Goal: Information Seeking & Learning: Learn about a topic

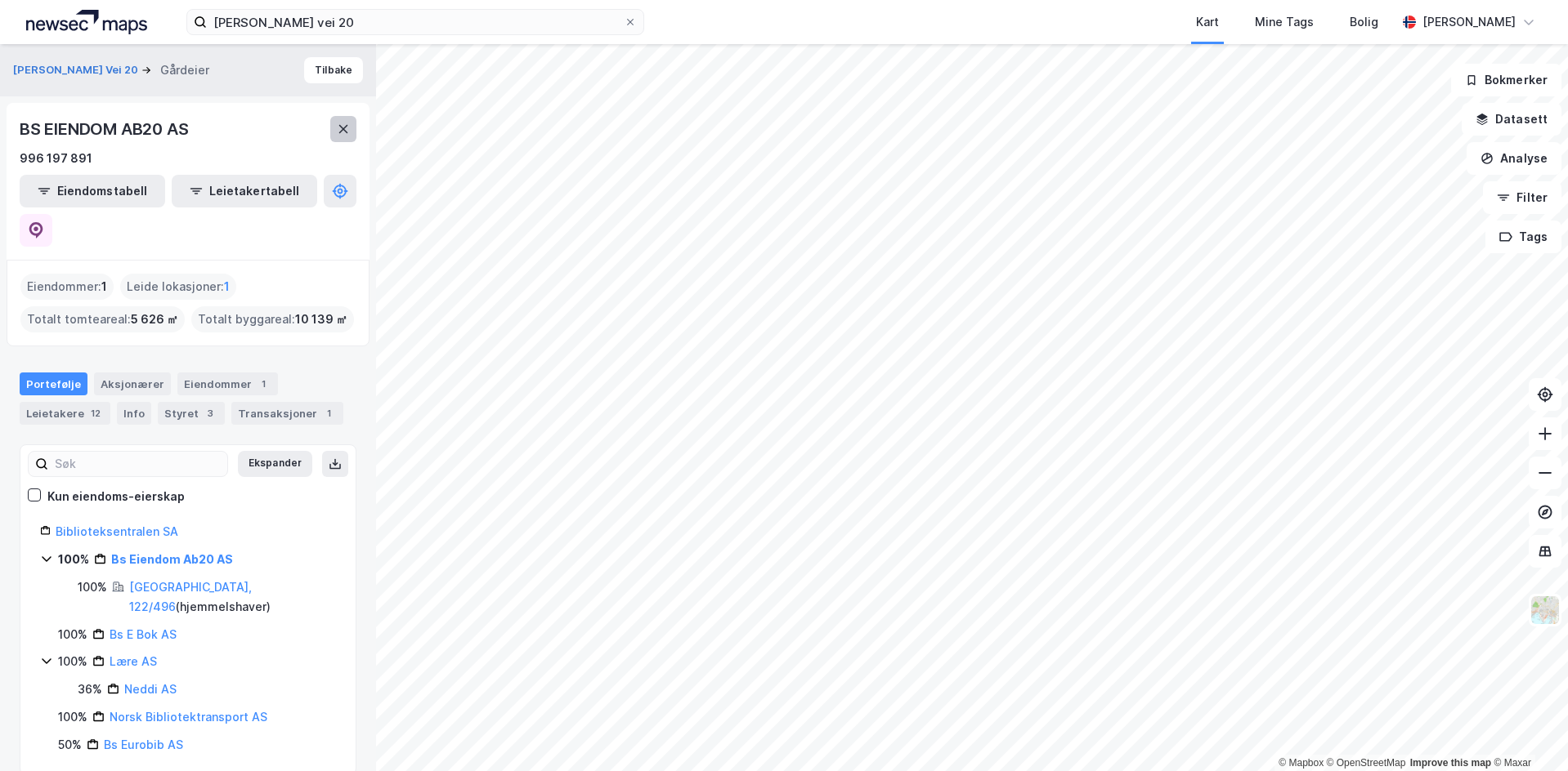
click at [342, 137] on button at bounding box center [343, 129] width 26 height 26
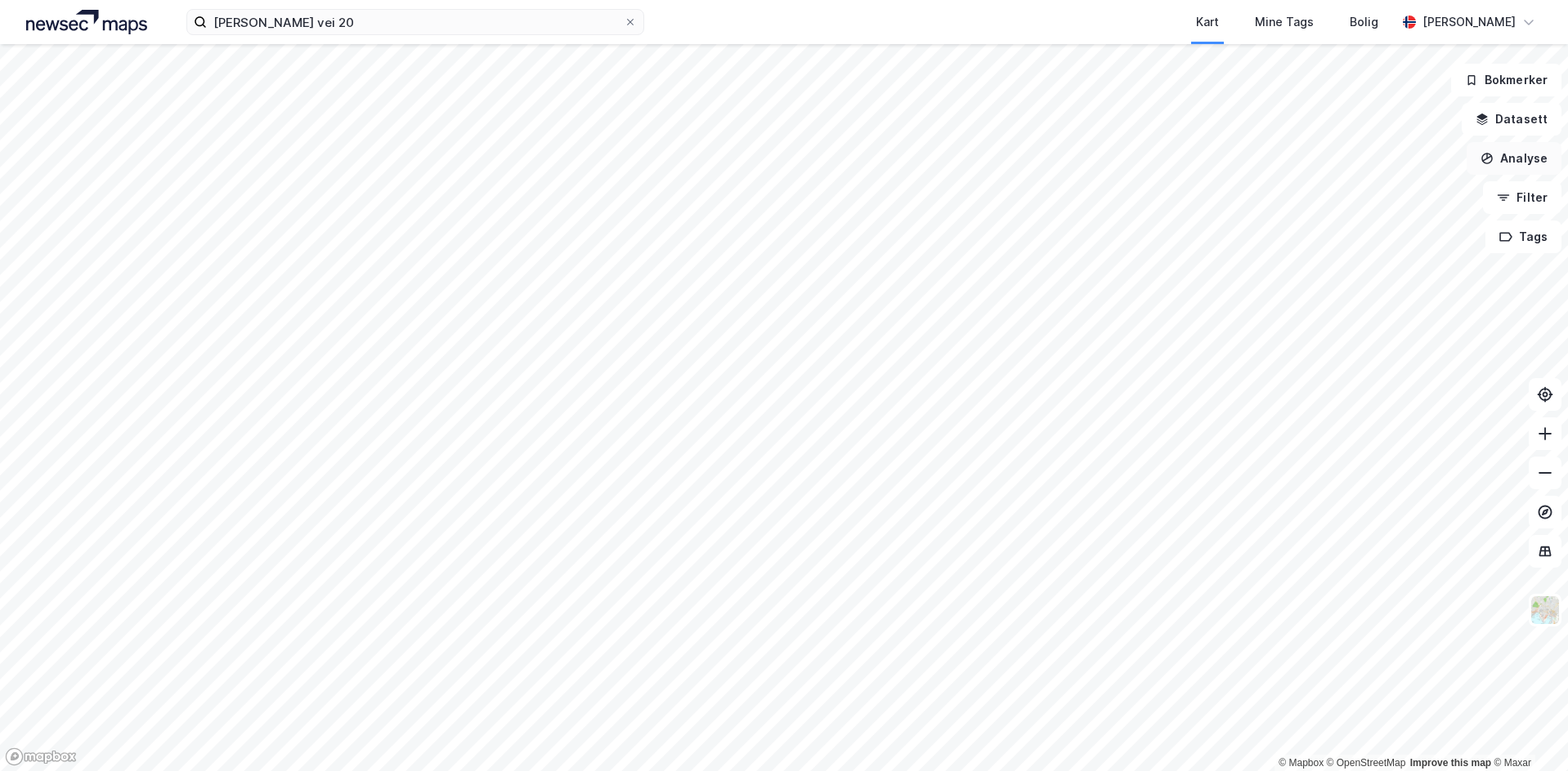
click at [1516, 154] on button "Analyse" at bounding box center [1514, 158] width 95 height 33
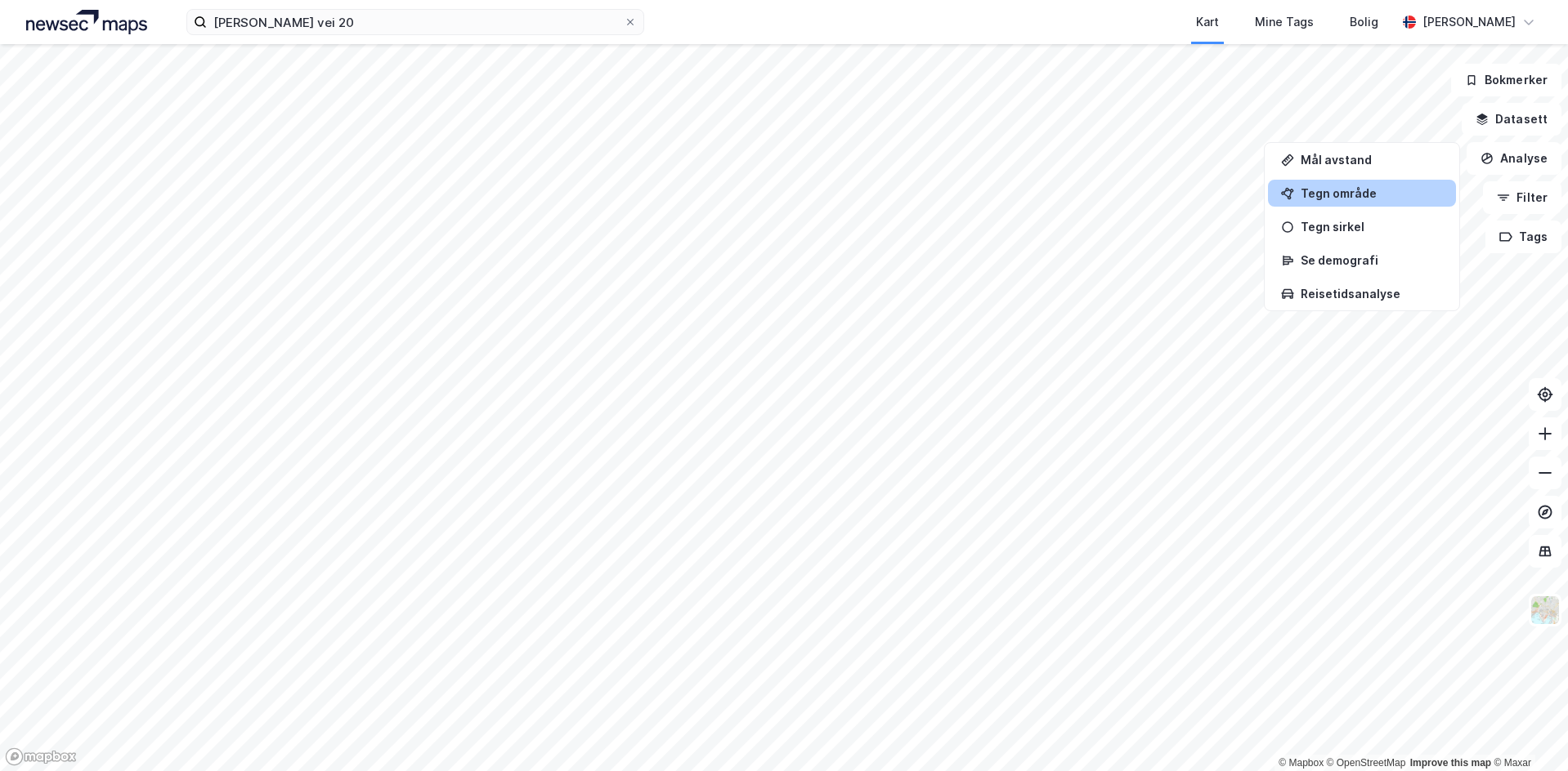
click at [1362, 194] on div "Tegn område" at bounding box center [1372, 194] width 143 height 14
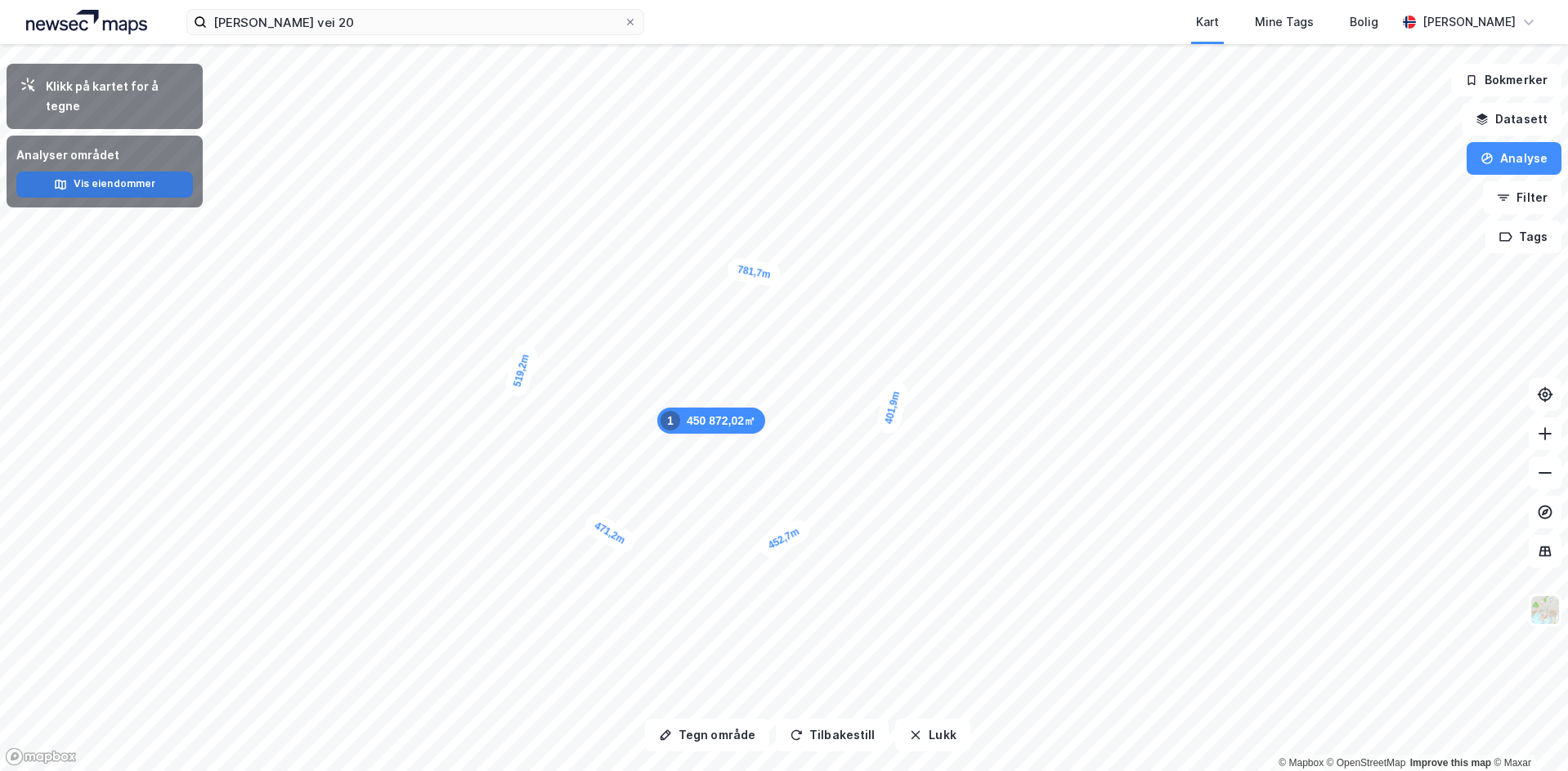
click at [118, 172] on button "Vis eiendommer" at bounding box center [105, 185] width 177 height 26
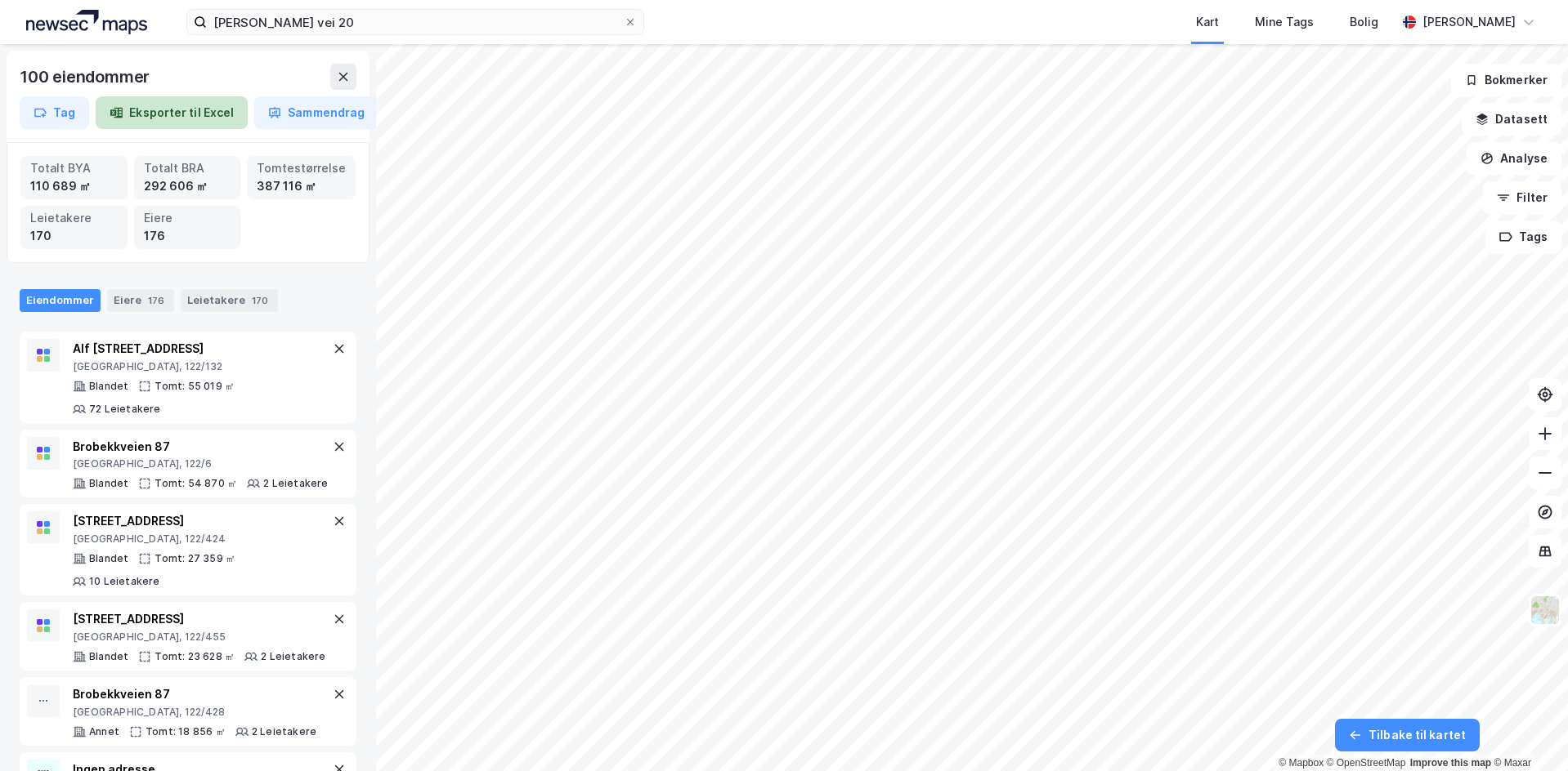
click at [200, 115] on button "Eksporter til Excel" at bounding box center [172, 113] width 152 height 33
click at [1391, 733] on button "Tilbake til kartet" at bounding box center [1407, 735] width 144 height 33
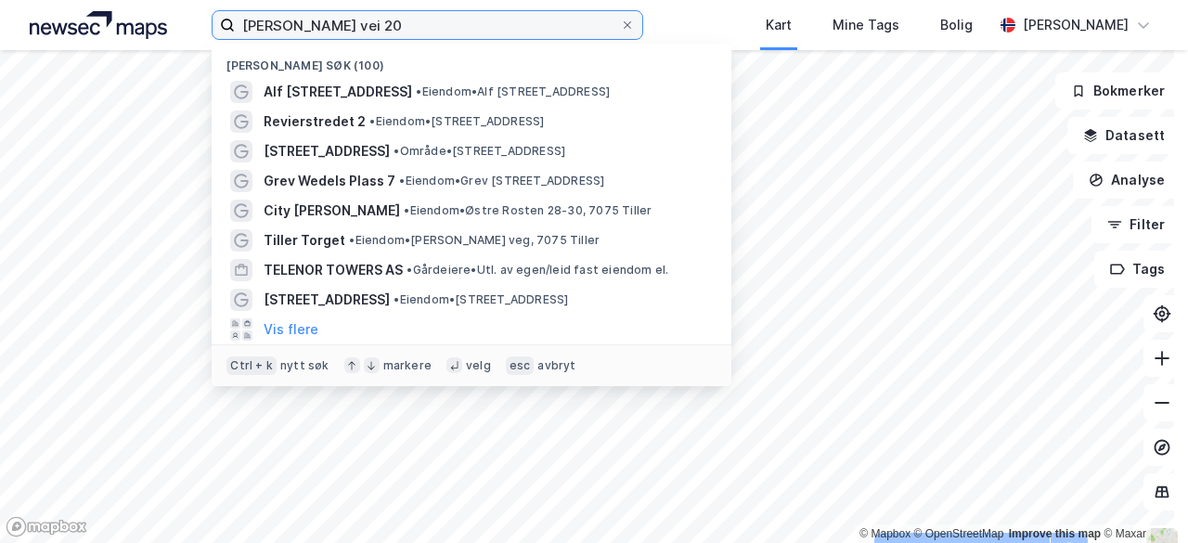
click at [378, 29] on input "[PERSON_NAME] vei 20" at bounding box center [427, 25] width 385 height 28
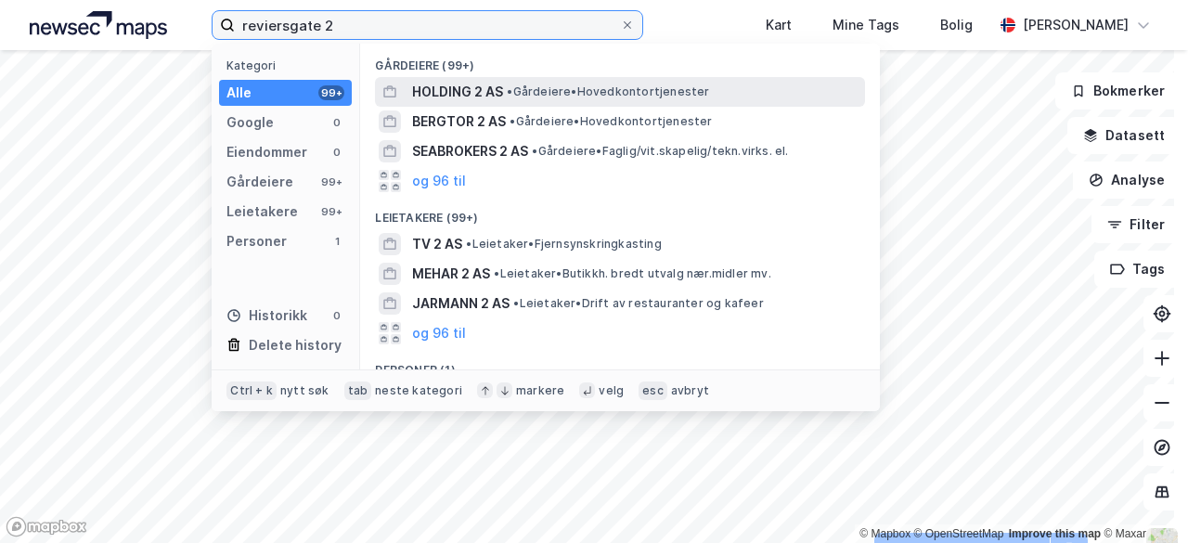
click at [318, 29] on input "reviersgate 2" at bounding box center [427, 25] width 385 height 28
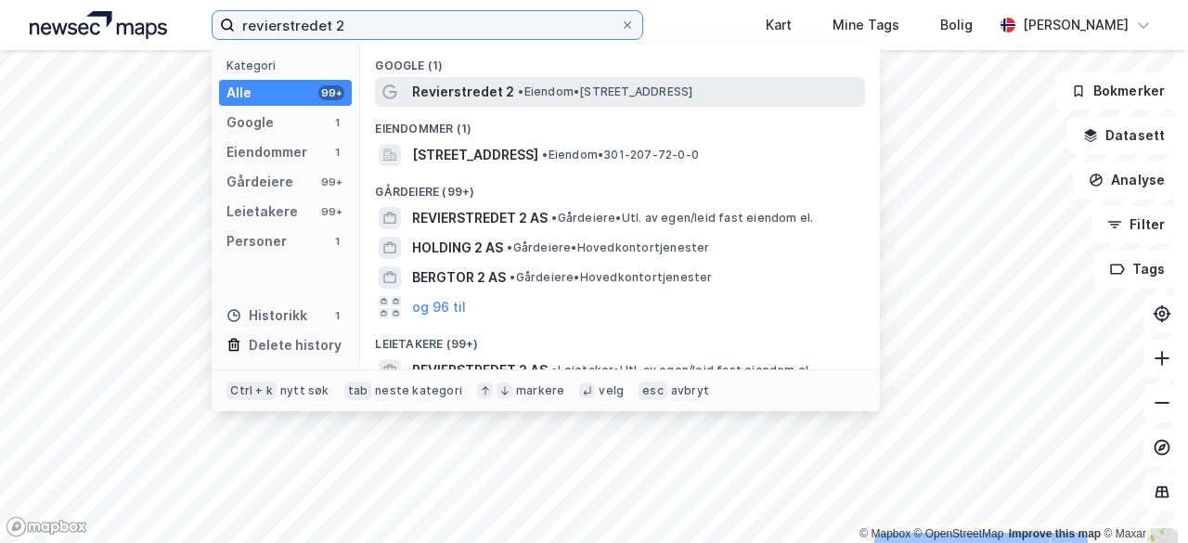
type input "revierstredet 2"
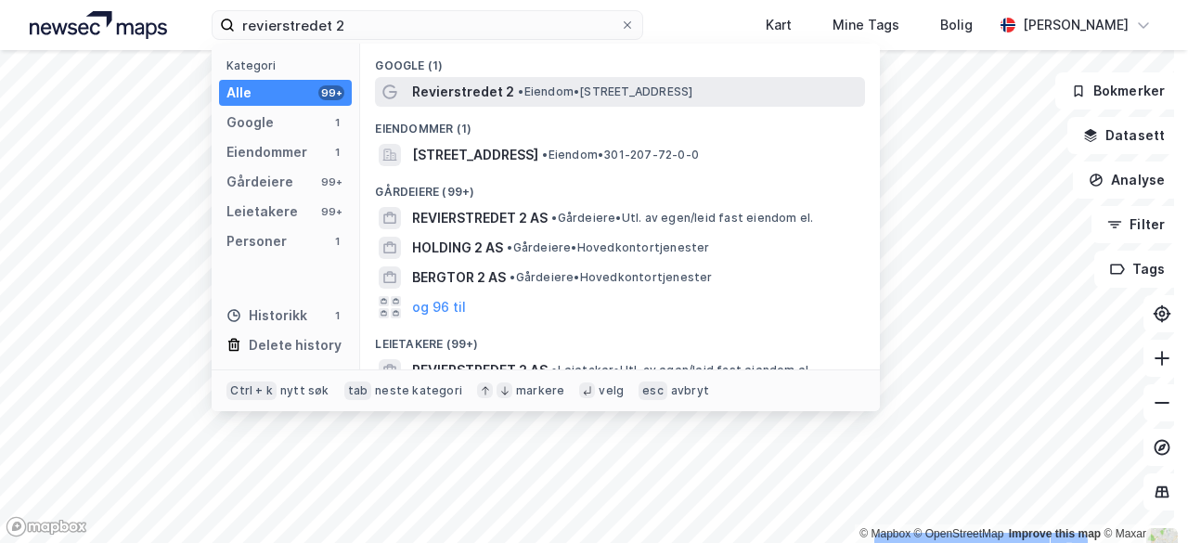
click at [492, 95] on span "Revierstredet 2" at bounding box center [463, 92] width 102 height 22
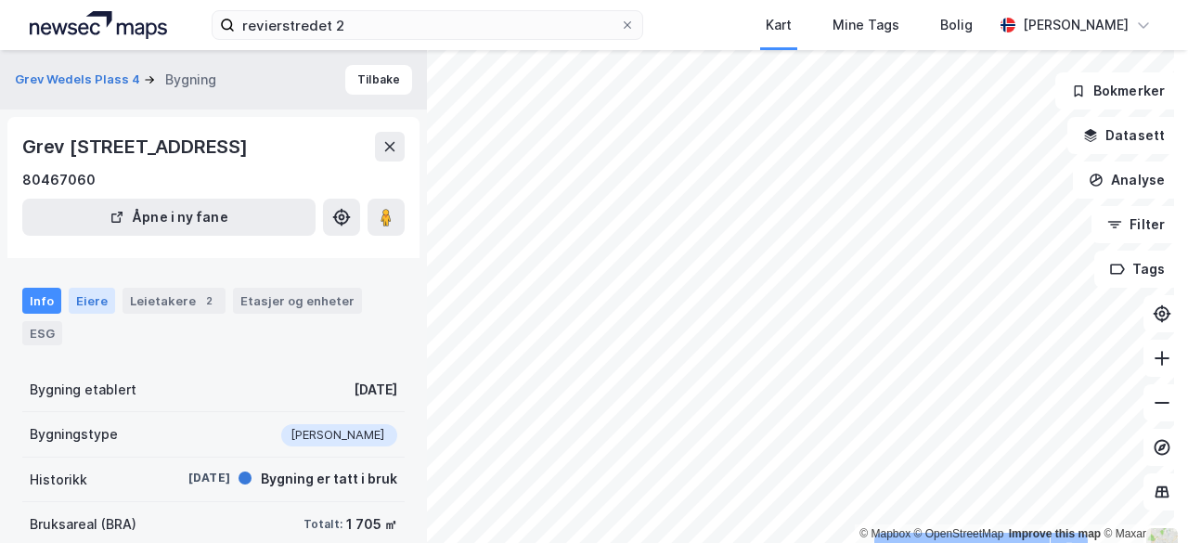
click at [75, 304] on div "Eiere" at bounding box center [92, 301] width 46 height 26
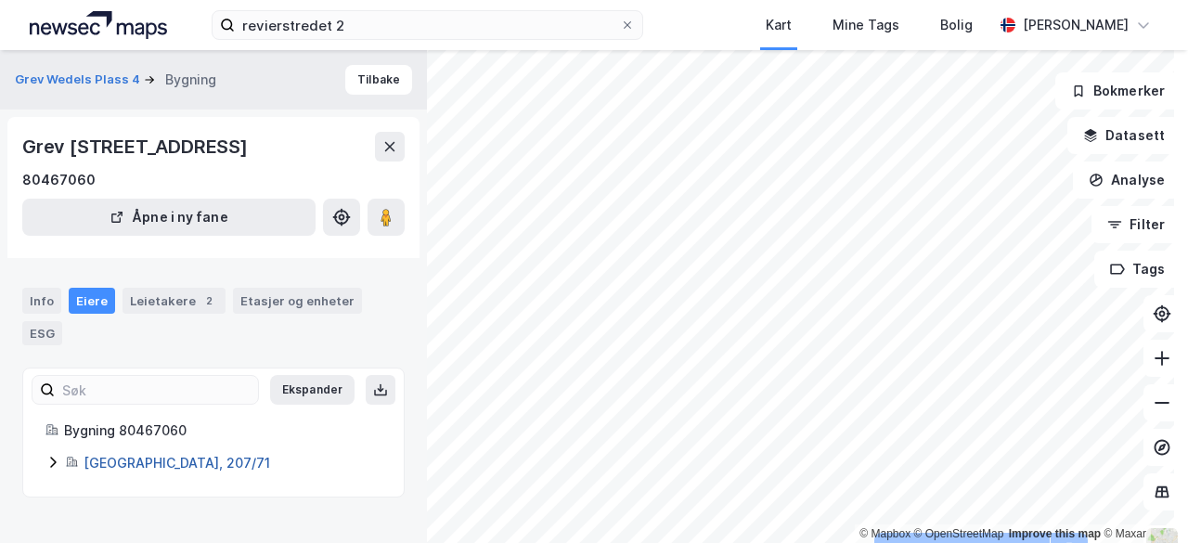
click at [112, 461] on link "[GEOGRAPHIC_DATA], 207/71" at bounding box center [177, 463] width 187 height 16
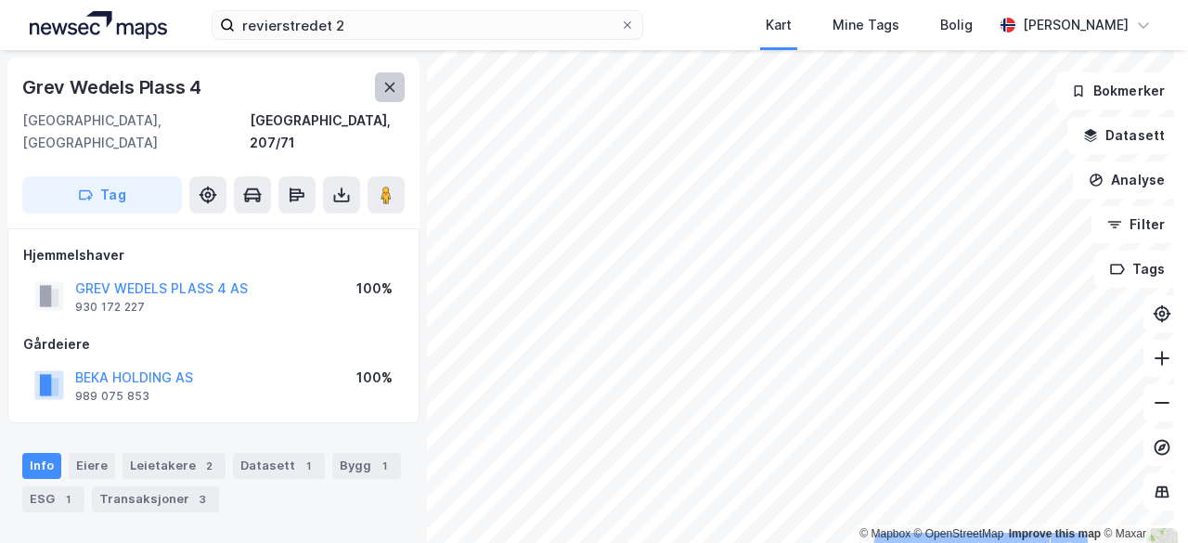
click at [388, 88] on icon at bounding box center [390, 87] width 10 height 9
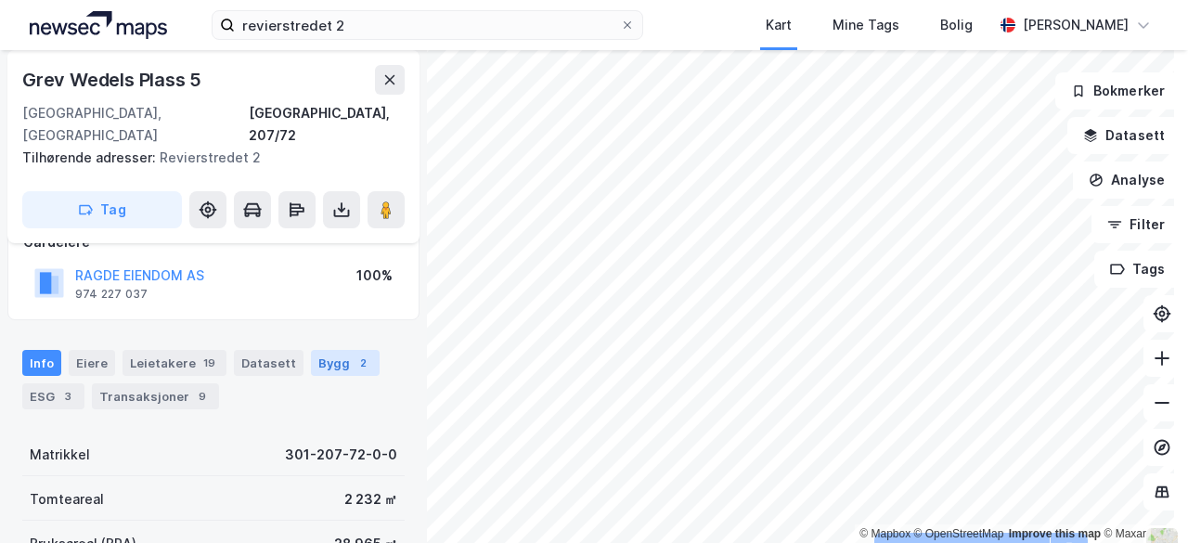
scroll to position [126, 0]
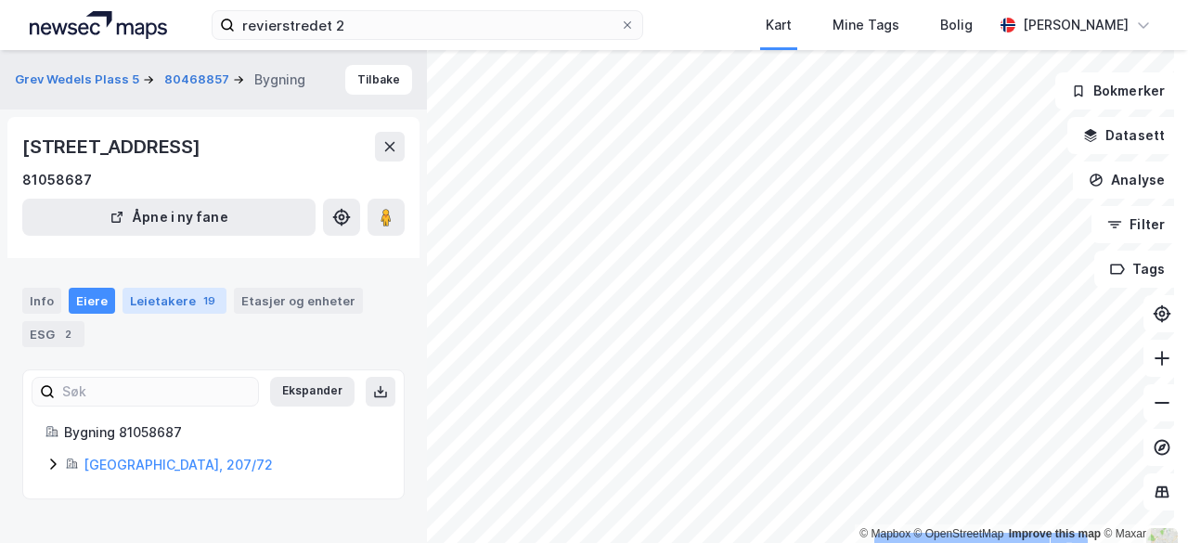
click at [200, 298] on div "19" at bounding box center [209, 301] width 19 height 19
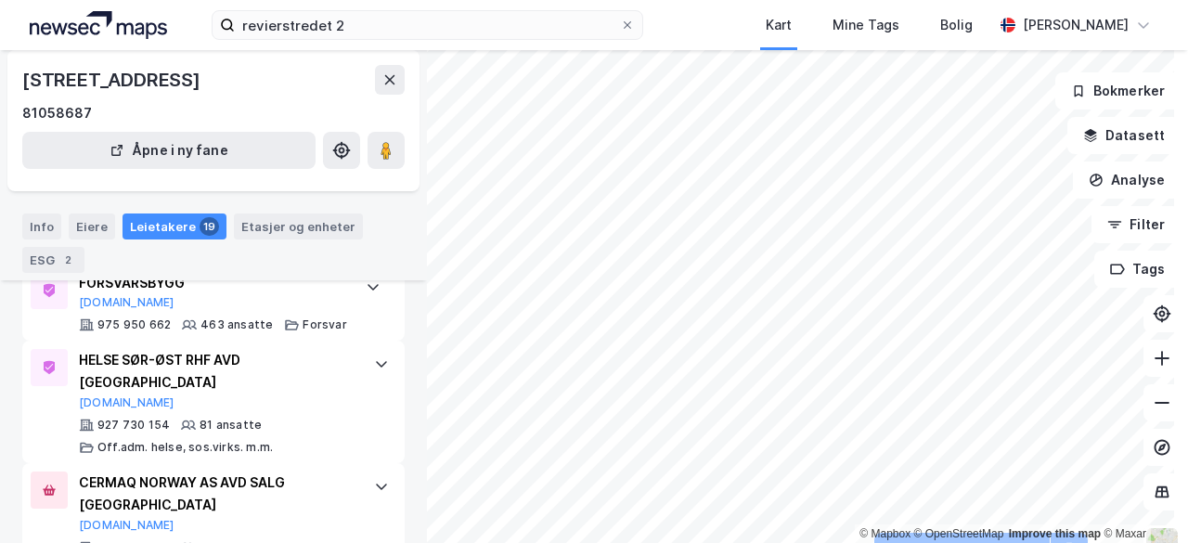
scroll to position [443, 0]
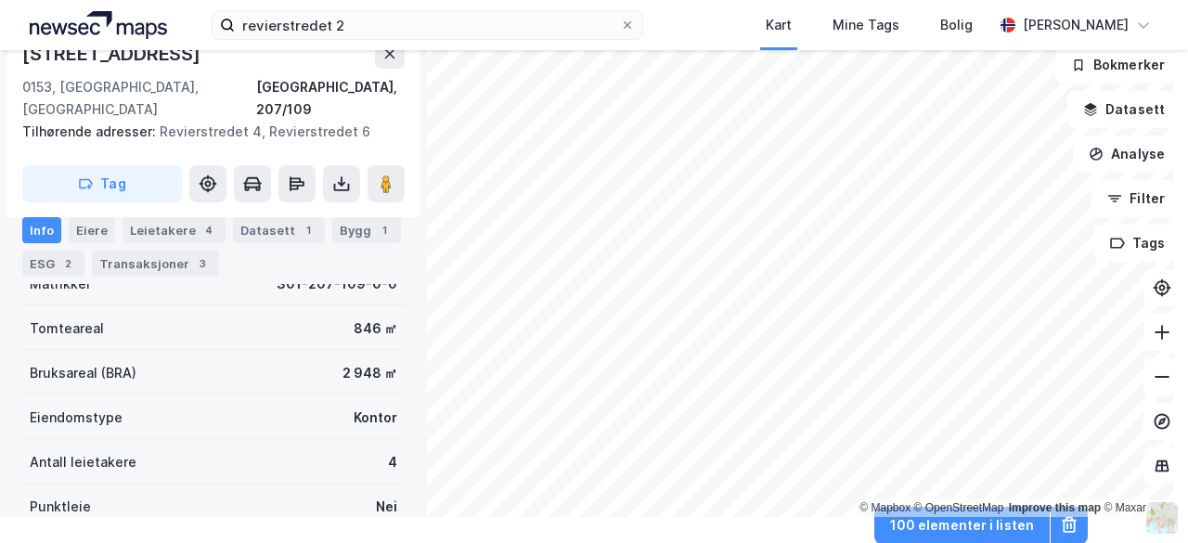
scroll to position [266, 0]
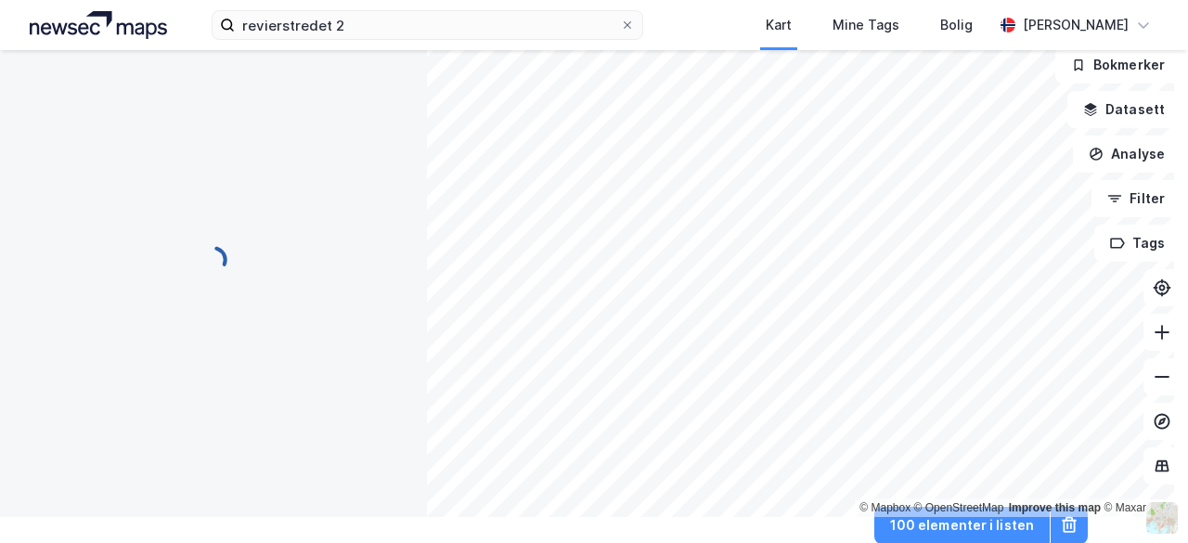
scroll to position [266, 0]
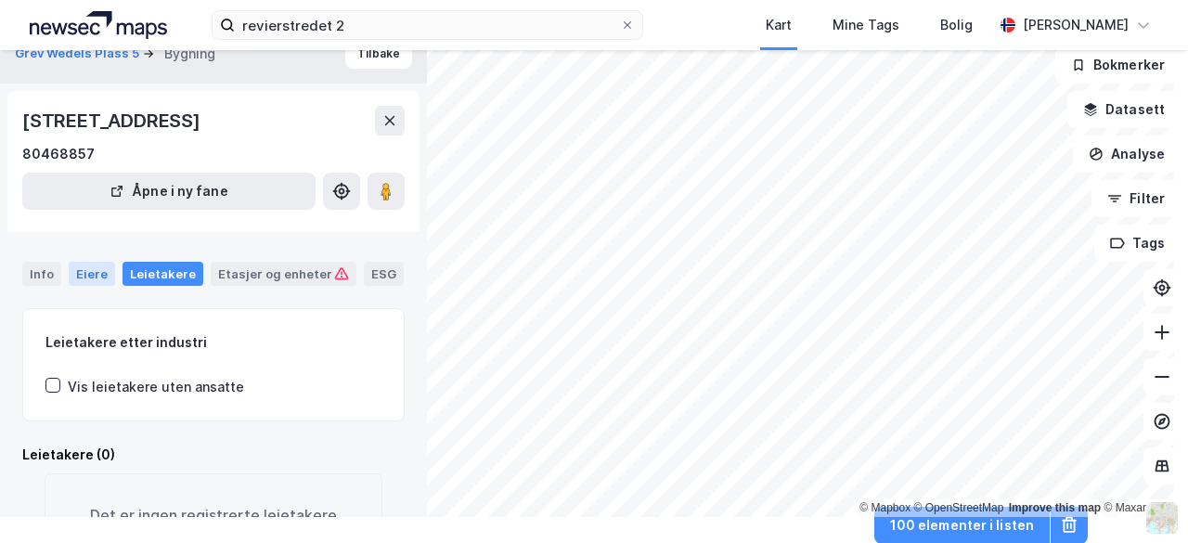
click at [97, 276] on div "Eiere" at bounding box center [92, 274] width 46 height 24
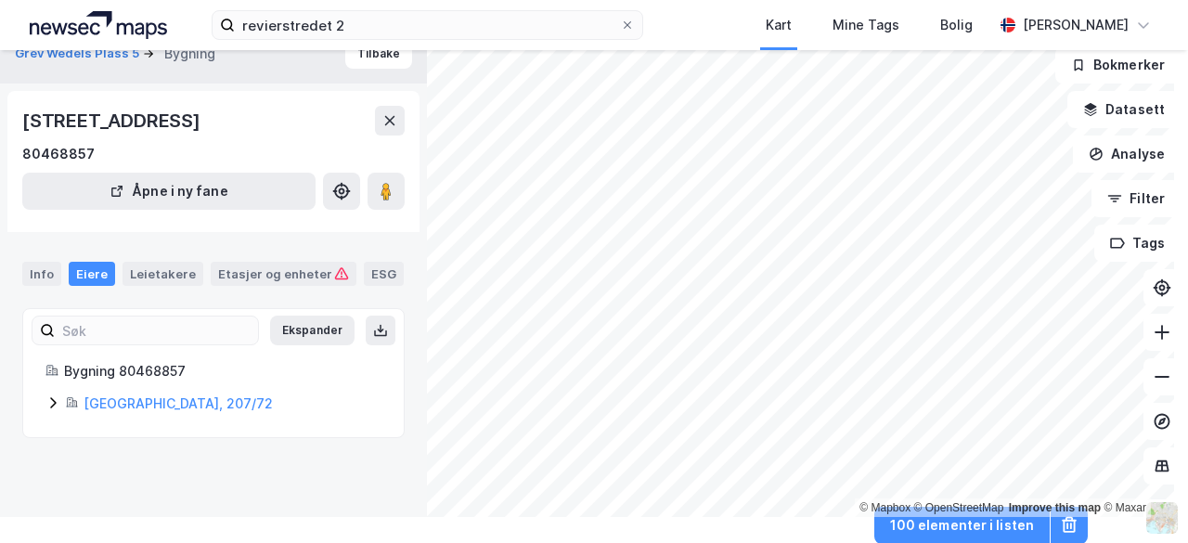
click at [66, 400] on icon at bounding box center [72, 402] width 12 height 12
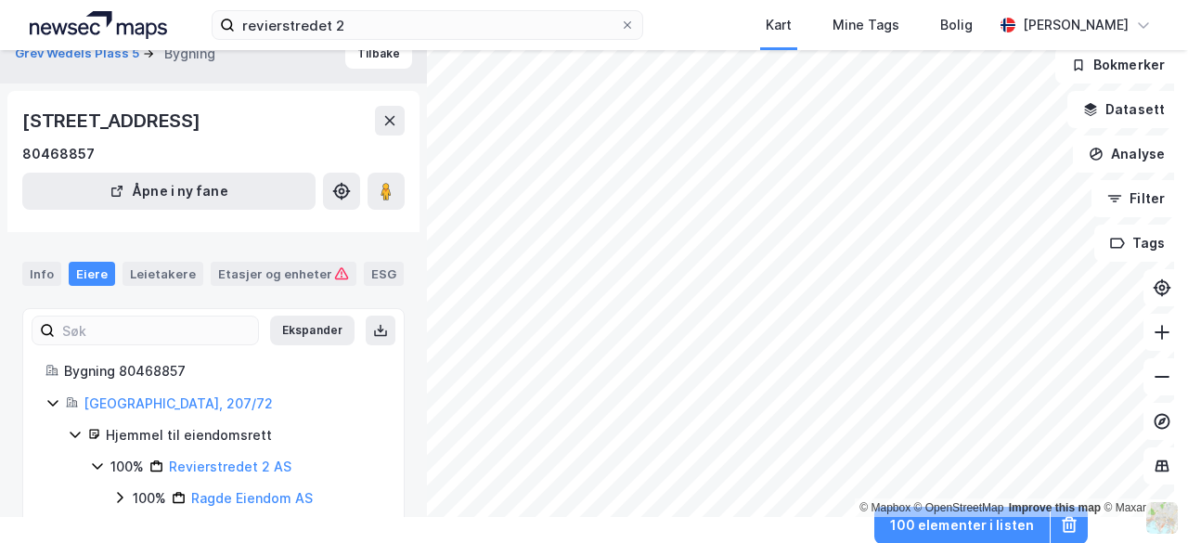
scroll to position [37, 0]
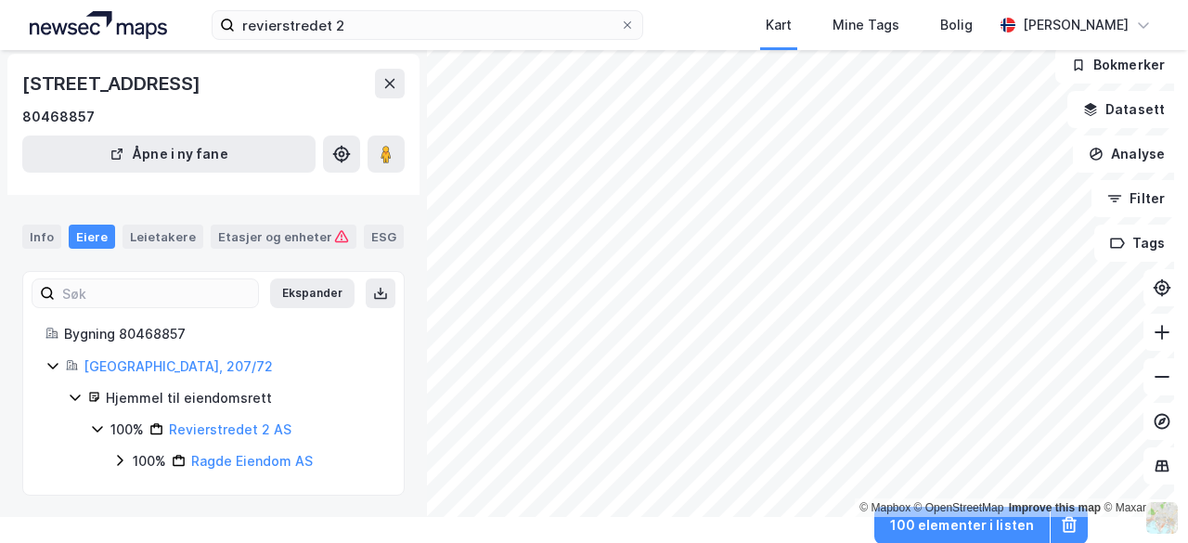
click at [96, 419] on div "100% Revierstredet 2 AS" at bounding box center [236, 430] width 292 height 22
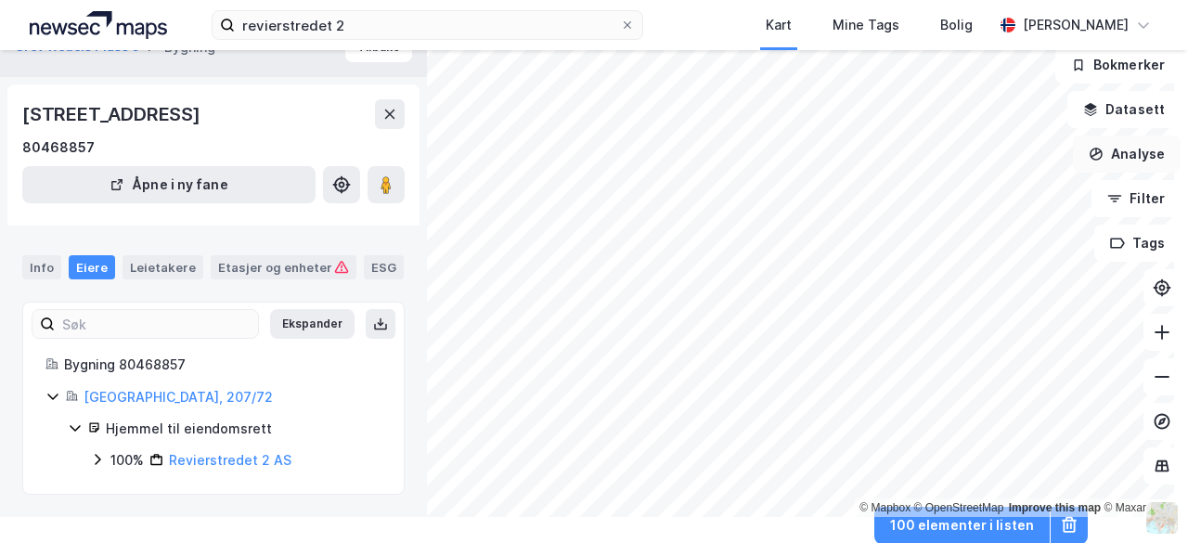
click at [1092, 159] on icon "button" at bounding box center [1096, 154] width 15 height 15
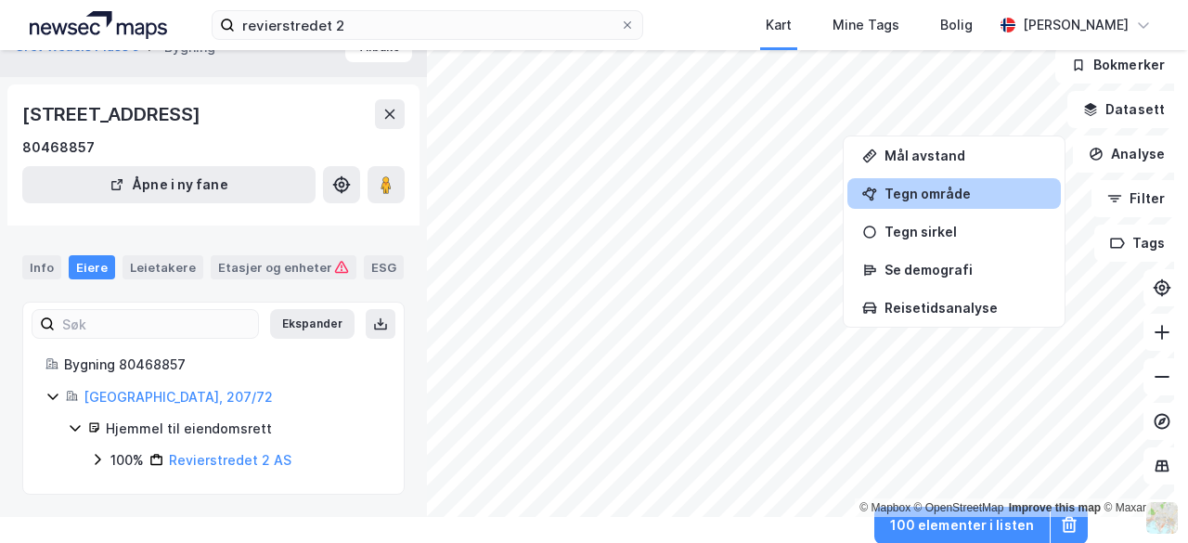
click at [885, 196] on div "Tegn område" at bounding box center [966, 194] width 162 height 16
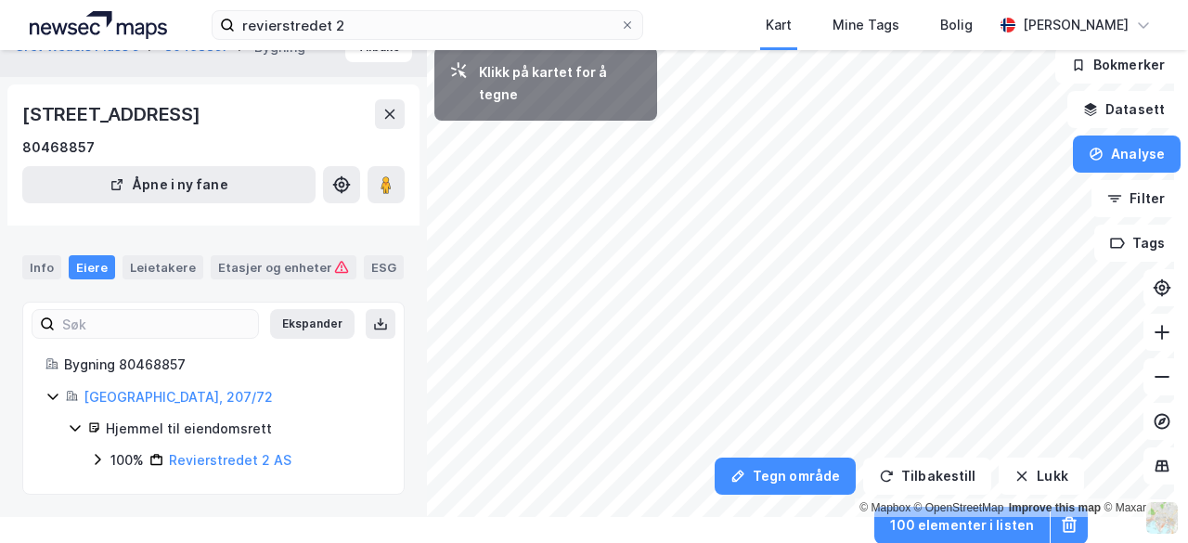
scroll to position [0, 0]
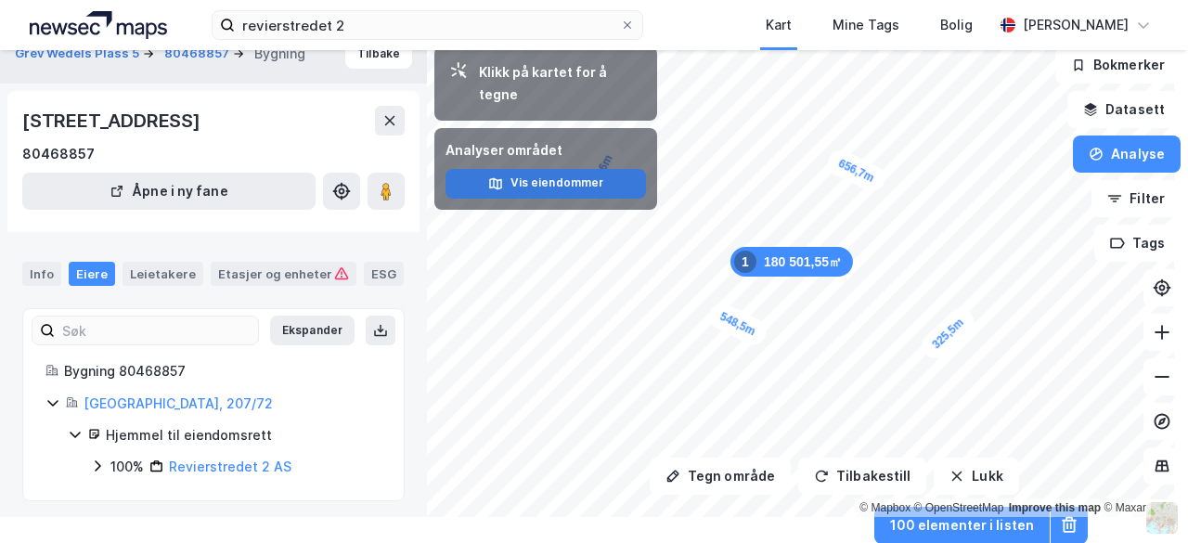
click at [551, 169] on button "Vis eiendommer" at bounding box center [546, 184] width 201 height 30
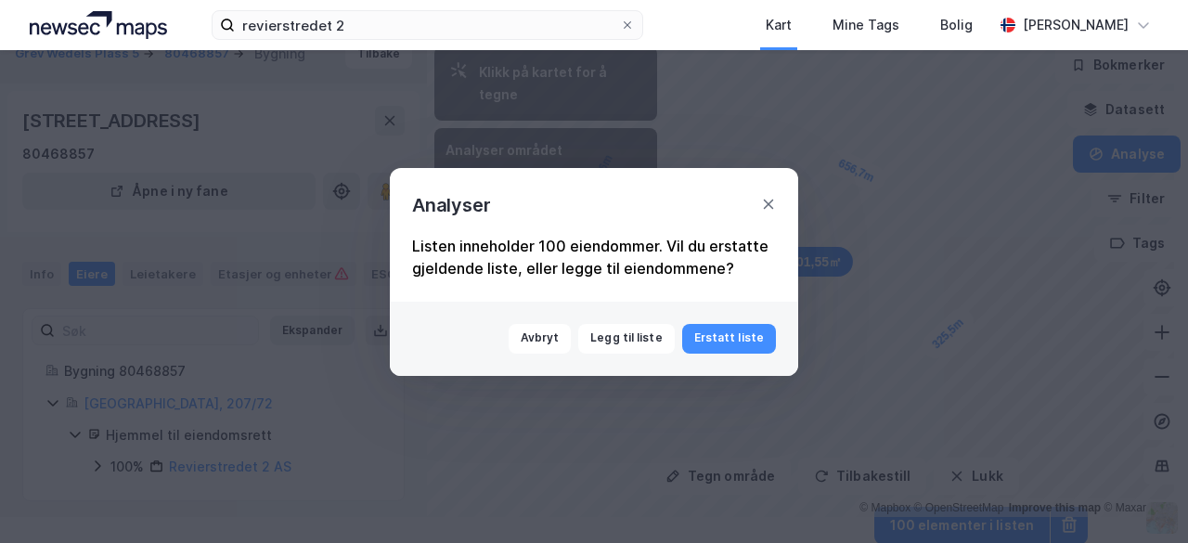
click at [510, 250] on div "Listen inneholder 100 eiendommer. Vil du erstatte gjeldende liste, eller legge …" at bounding box center [594, 257] width 364 height 45
click at [750, 343] on button "Erstatt liste" at bounding box center [729, 339] width 94 height 30
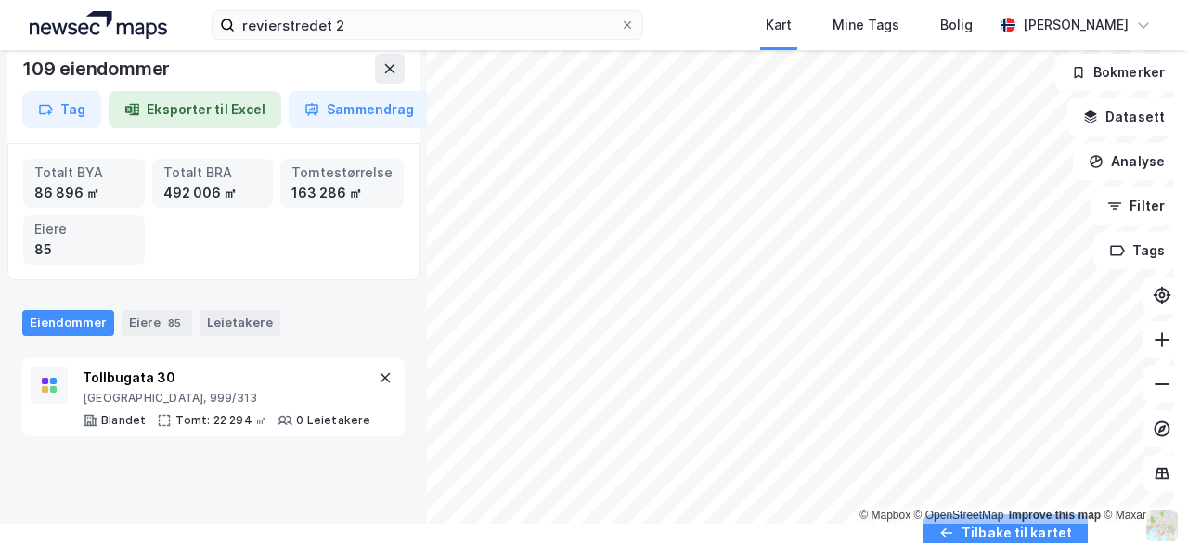
scroll to position [26, 0]
